Goal: Information Seeking & Learning: Learn about a topic

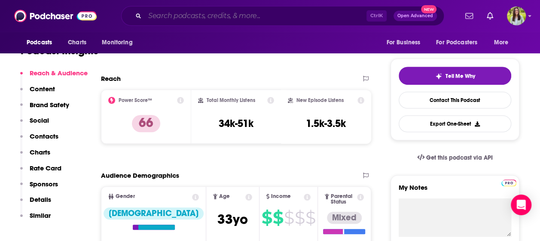
click at [158, 17] on input "Search podcasts, credits, & more..." at bounding box center [256, 16] width 222 height 14
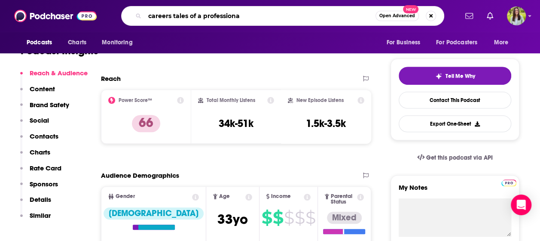
type input "careers tales of a professional"
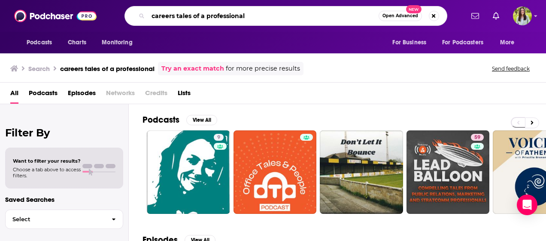
drag, startPoint x: 177, startPoint y: 16, endPoint x: 255, endPoint y: 14, distance: 77.8
click at [255, 14] on input "careers tales of a professional" at bounding box center [263, 16] width 231 height 14
type input "careers"
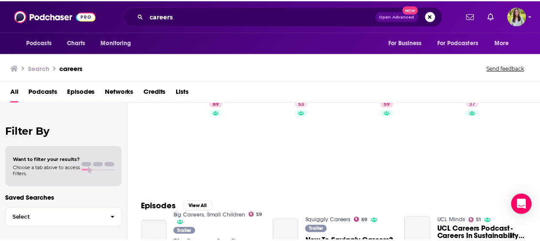
scroll to position [83, 0]
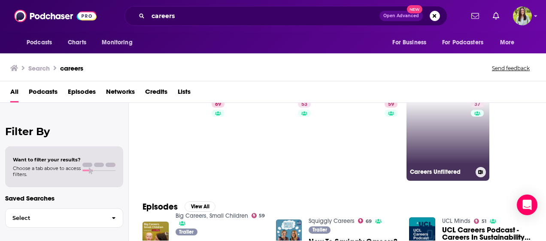
click at [450, 142] on link "37 Careers Unfiltered" at bounding box center [448, 138] width 83 height 83
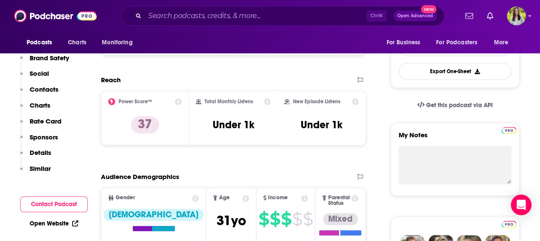
scroll to position [235, 0]
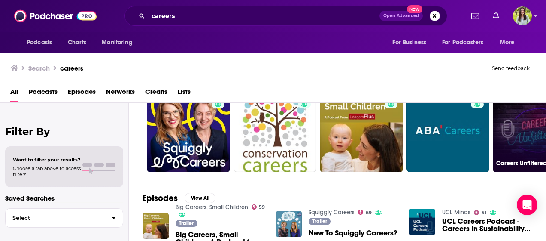
scroll to position [38, 0]
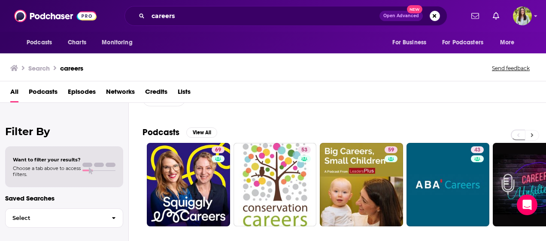
click at [527, 133] on button at bounding box center [532, 135] width 14 height 11
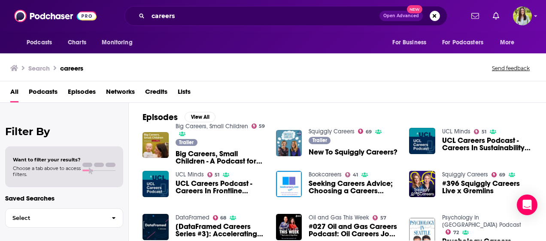
scroll to position [161, 0]
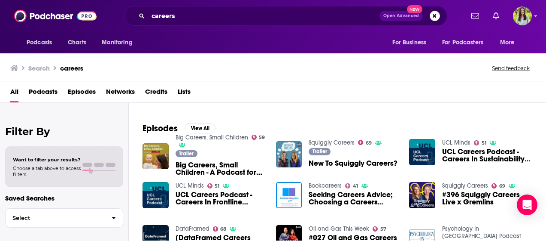
click at [34, 88] on span "Podcasts" at bounding box center [43, 94] width 29 height 18
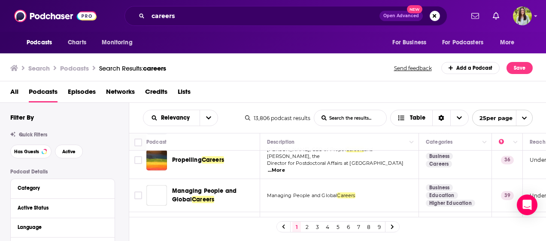
scroll to position [404, 0]
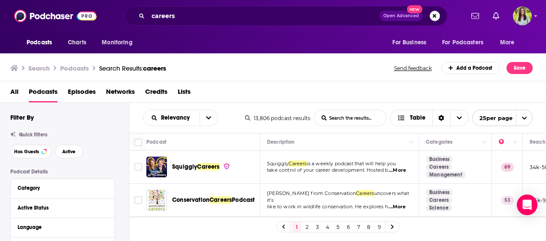
drag, startPoint x: 395, startPoint y: 169, endPoint x: 154, endPoint y: -46, distance: 323.3
click at [154, 0] on html "Podcasts Charts Monitoring careers Open Advanced New For Business For Podcaster…" at bounding box center [273, 120] width 546 height 241
click at [243, 76] on div "Search Podcasts Search Results: careers Send feedback Add a Podcast Save" at bounding box center [273, 67] width 547 height 30
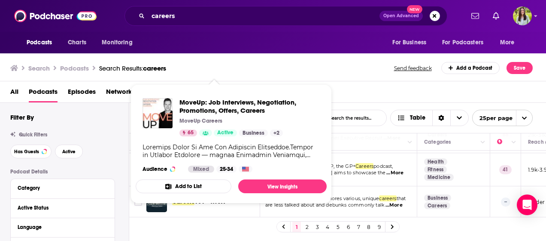
scroll to position [232, 2]
click at [195, 227] on div "1 2 3 4 5 6 7 8 9" at bounding box center [337, 225] width 417 height 19
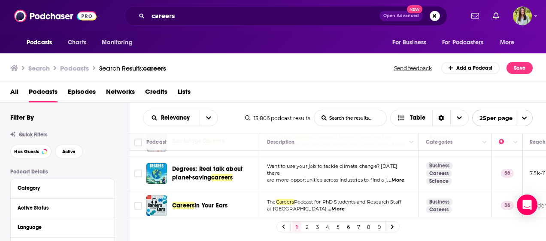
scroll to position [797, 0]
